Goal: Task Accomplishment & Management: Manage account settings

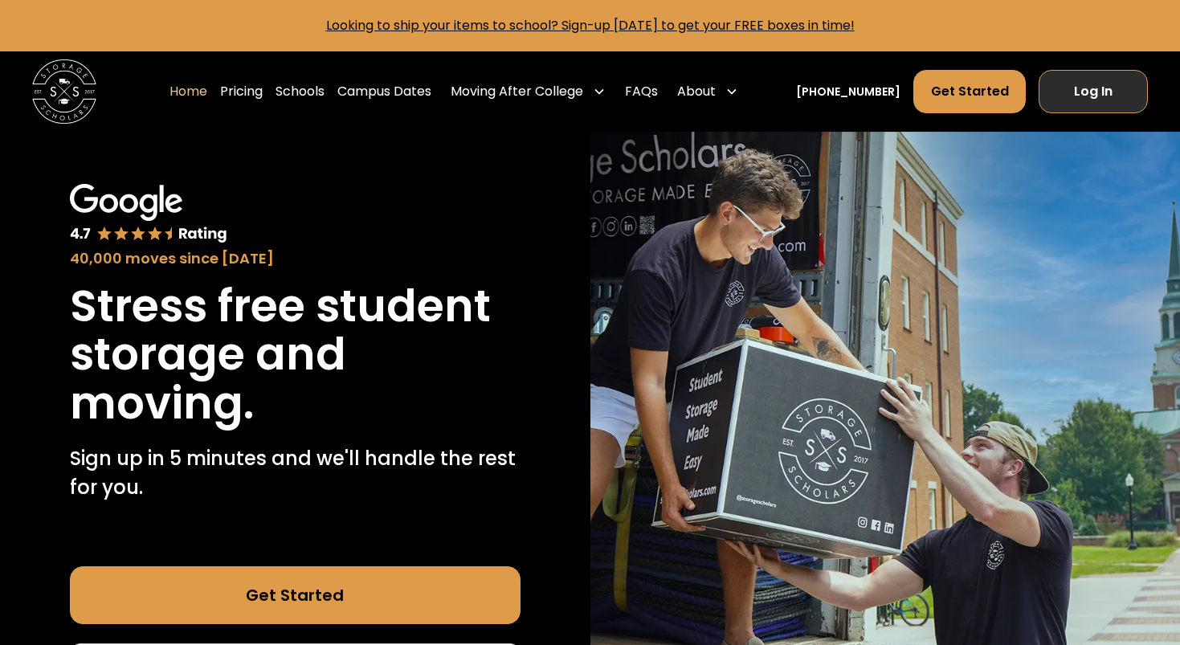
click at [1064, 84] on link "Log In" at bounding box center [1092, 91] width 109 height 43
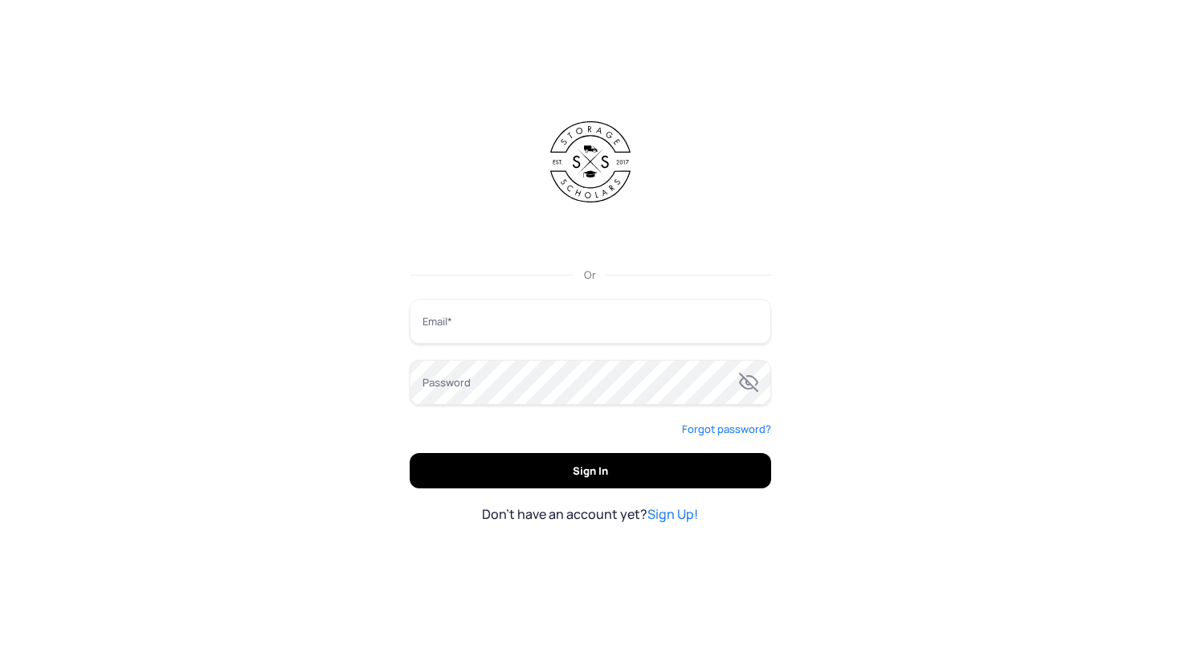
click at [585, 325] on input "Email" at bounding box center [590, 321] width 361 height 45
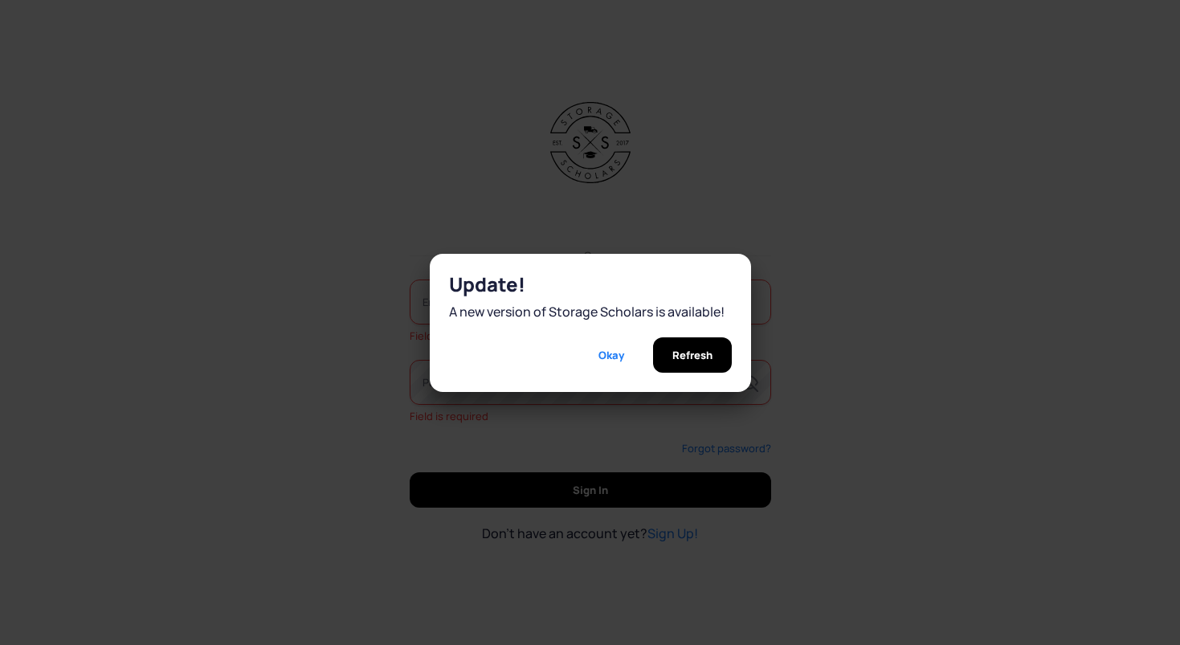
click at [672, 369] on span "Refresh" at bounding box center [692, 354] width 40 height 35
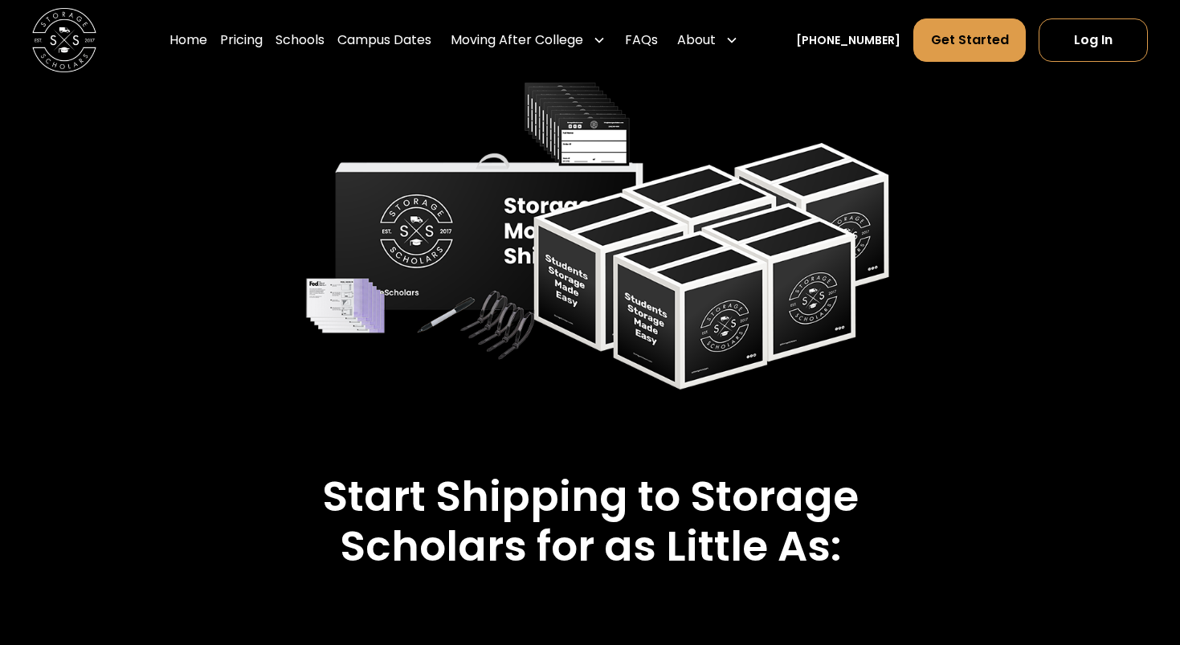
scroll to position [2525, 0]
